Goal: Transaction & Acquisition: Purchase product/service

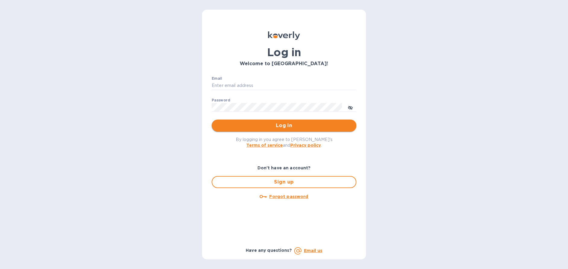
type input "[EMAIL_ADDRESS][DOMAIN_NAME]"
click at [303, 122] on span "Log in" at bounding box center [283, 125] width 135 height 7
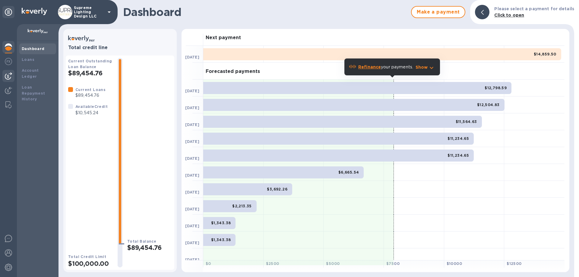
click at [11, 74] on img at bounding box center [8, 75] width 7 height 7
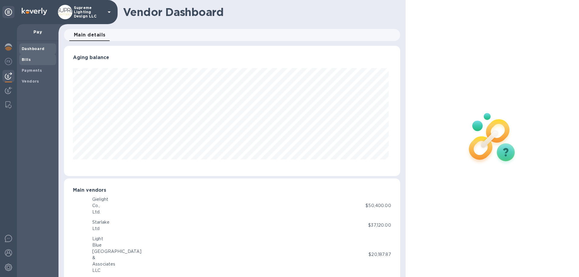
scroll to position [130, 333]
click at [34, 60] on span "Bills" at bounding box center [38, 60] width 32 height 6
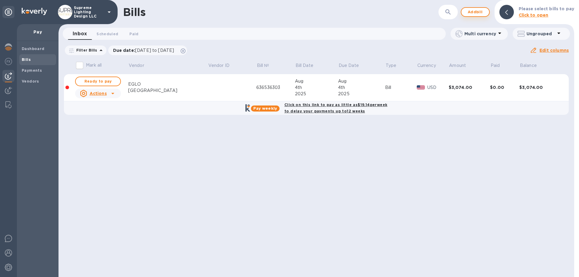
click at [477, 11] on span "Add bill" at bounding box center [475, 11] width 18 height 7
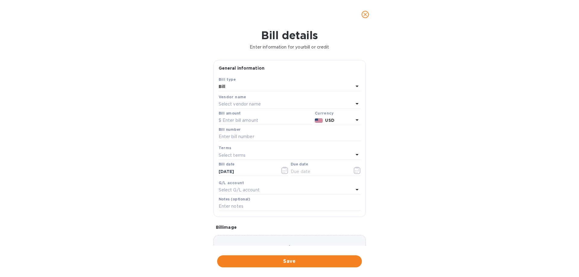
click at [233, 105] on p "Select vendor name" at bounding box center [240, 104] width 42 height 6
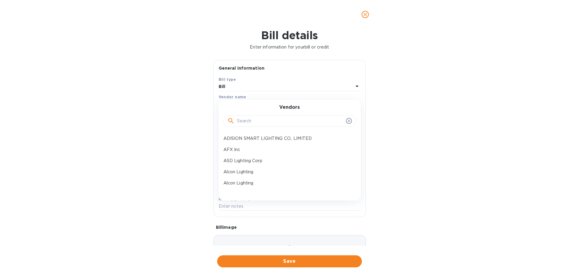
click at [250, 122] on input "text" at bounding box center [290, 121] width 106 height 9
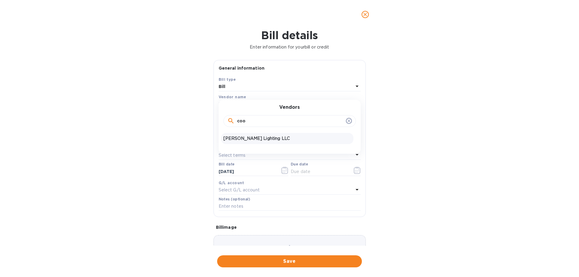
type input "coo"
click at [248, 136] on p "Cooper Lighting LLC" at bounding box center [287, 138] width 128 height 6
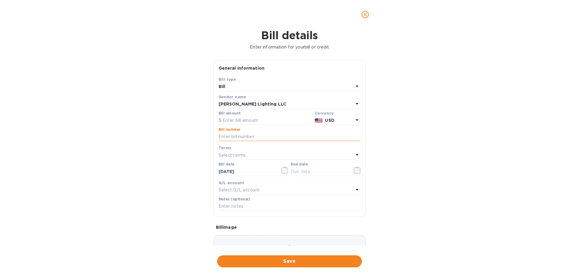
click at [245, 136] on input "text" at bounding box center [290, 136] width 142 height 9
paste input "1600386910-001"
type input "1600386910-001"
click at [253, 120] on input "text" at bounding box center [266, 120] width 94 height 9
type input "42.42"
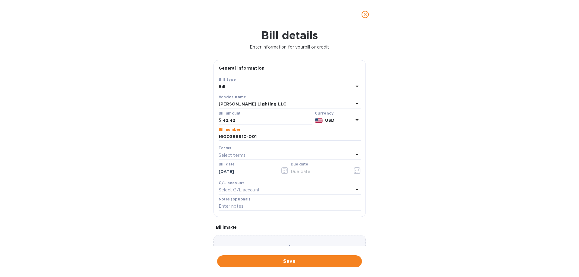
click at [358, 169] on icon "button" at bounding box center [358, 169] width 1 height 1
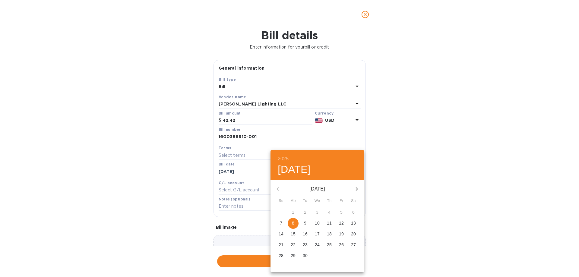
click at [293, 224] on p "8" at bounding box center [293, 223] width 2 height 6
type input "09/08/2025"
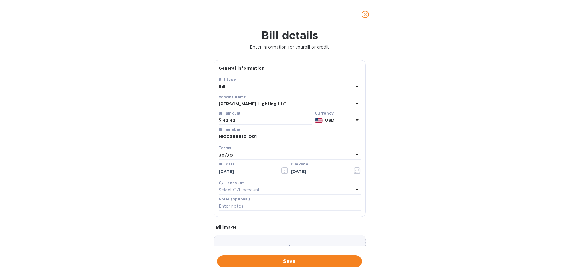
click at [279, 262] on span "Save" at bounding box center [289, 261] width 135 height 7
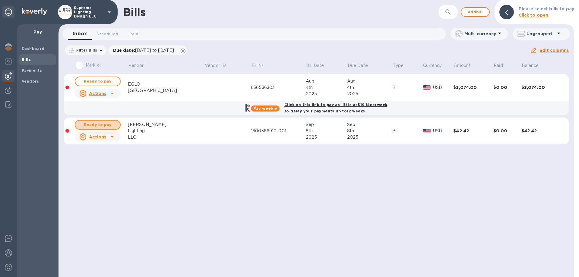
click at [96, 123] on span "Ready to pay" at bounding box center [97, 124] width 35 height 7
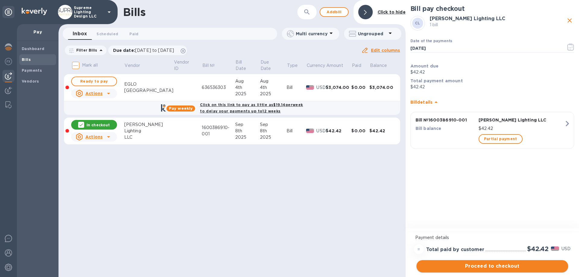
click at [500, 268] on span "Proceed to checkout" at bounding box center [492, 266] width 142 height 7
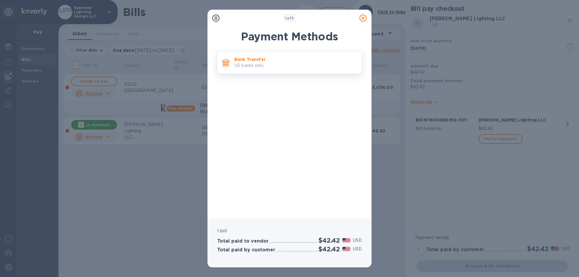
click at [259, 58] on p "Bank Transfer" at bounding box center [295, 59] width 122 height 6
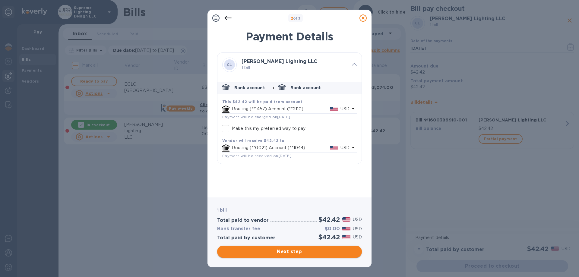
click at [284, 254] on span "Next step" at bounding box center [289, 251] width 135 height 7
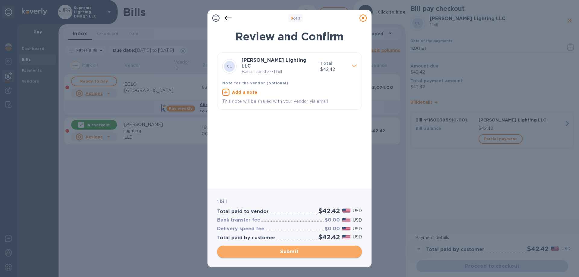
click at [284, 254] on span "Submit" at bounding box center [289, 251] width 135 height 7
